Goal: Task Accomplishment & Management: Manage account settings

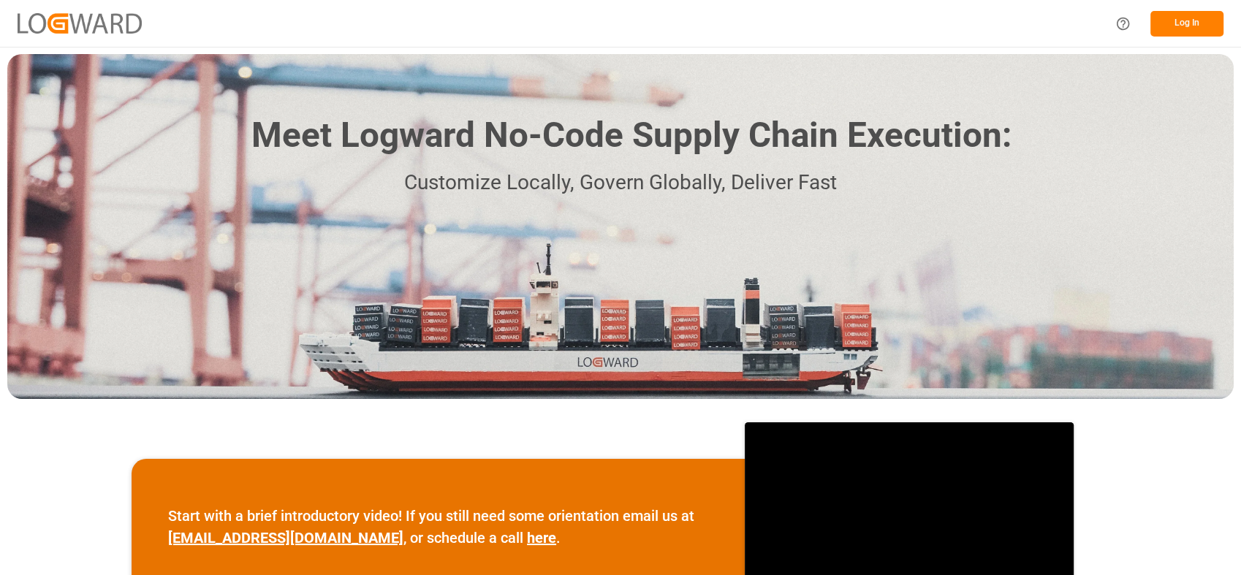
click at [1179, 21] on button "Log In" at bounding box center [1186, 24] width 73 height 26
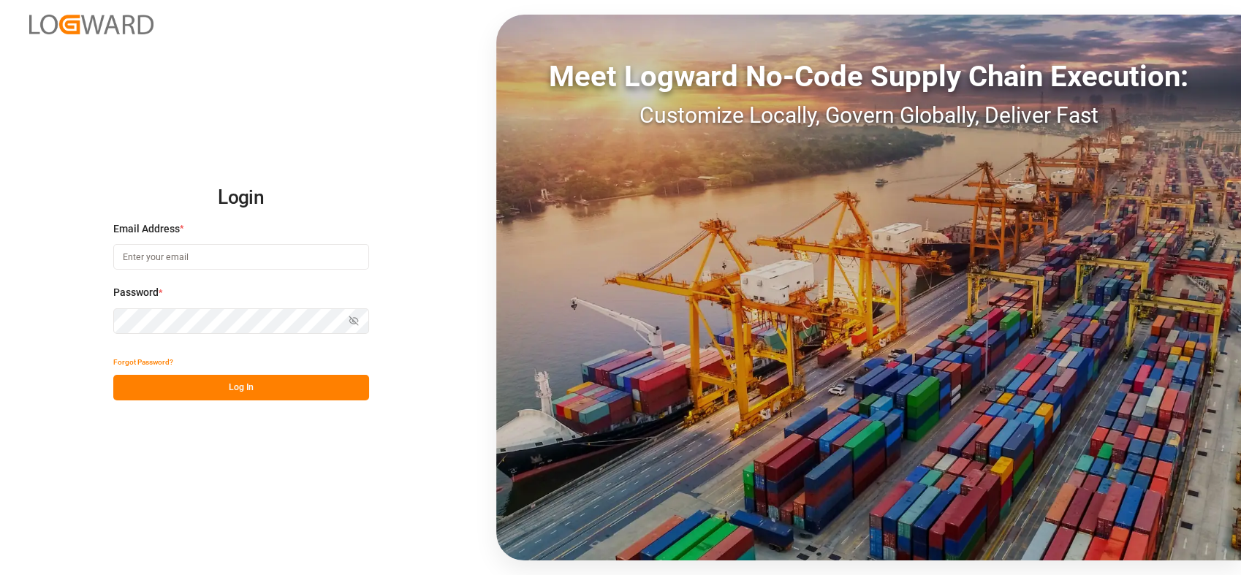
type input "[PERSON_NAME][EMAIL_ADDRESS][PERSON_NAME][DOMAIN_NAME]"
click at [206, 395] on button "Log In" at bounding box center [241, 388] width 256 height 26
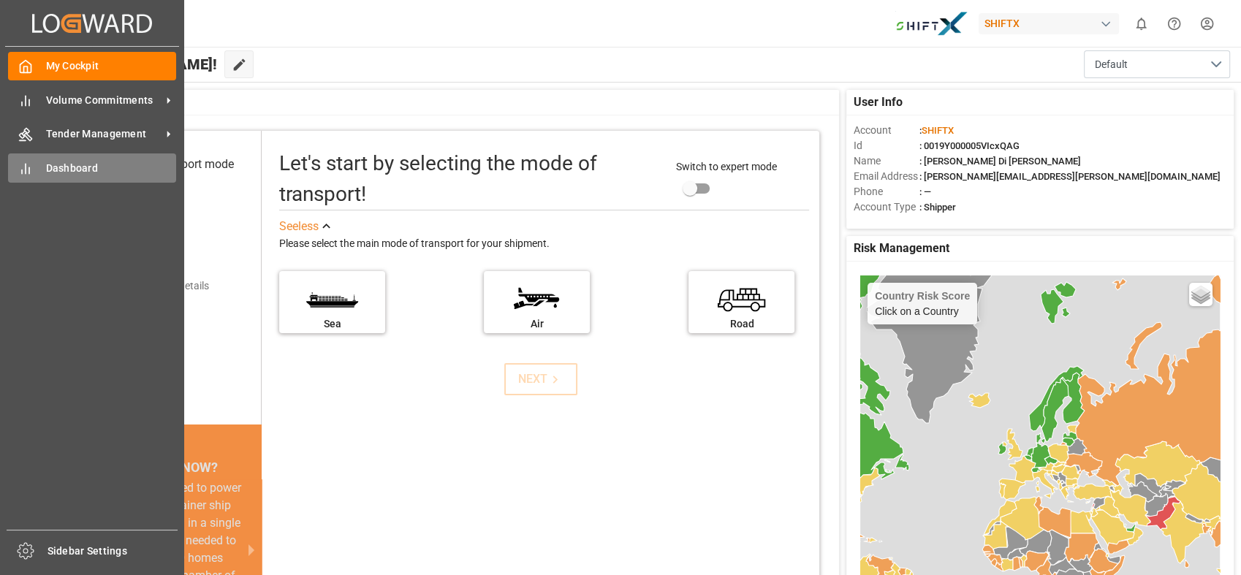
click at [89, 167] on span "Dashboard" at bounding box center [111, 168] width 131 height 15
